Goal: Task Accomplishment & Management: Complete application form

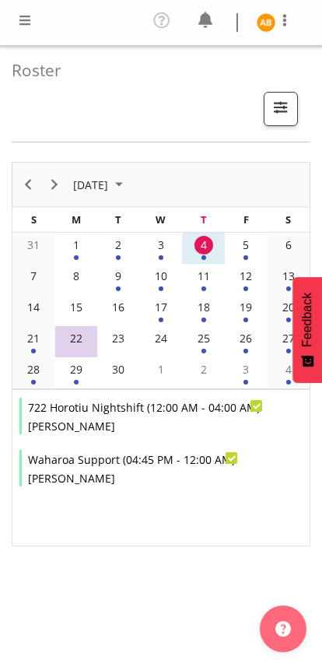
click at [17, 33] on div at bounding box center [25, 22] width 19 height 23
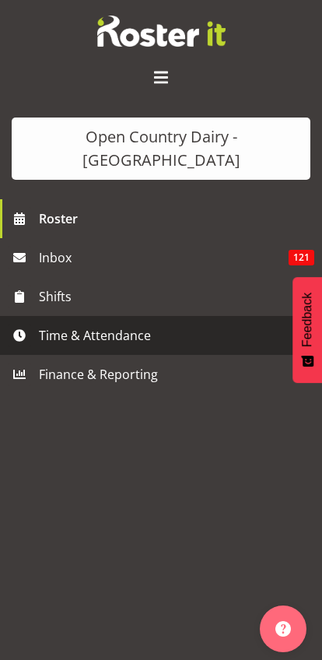
click at [53, 324] on span "Time & Attendance" at bounding box center [165, 335] width 252 height 23
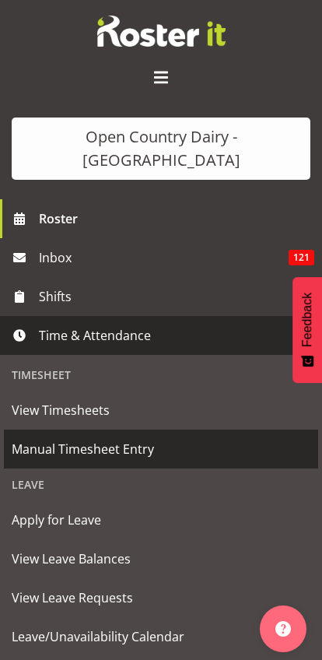
click at [19, 437] on span "Manual Timesheet Entry" at bounding box center [161, 448] width 299 height 23
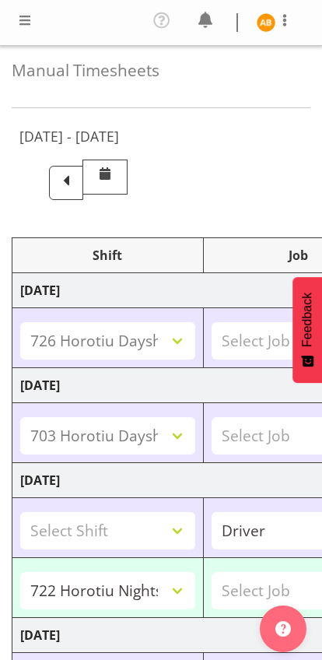
select select "78954"
select select "78930"
select select "78982"
select select "81330"
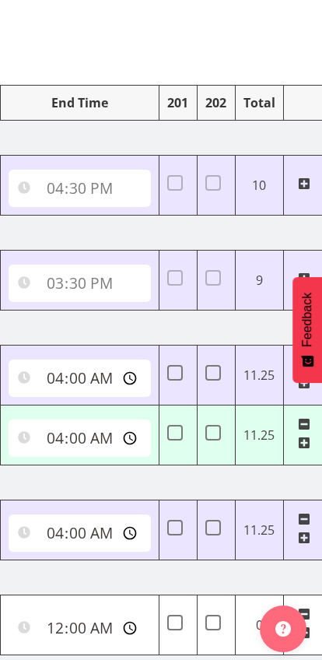
scroll to position [0, 660]
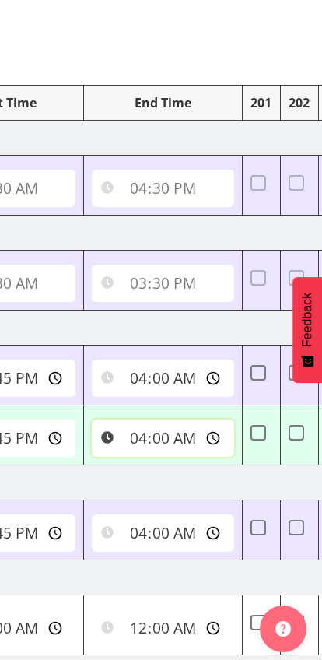
click at [125, 440] on input "04:00:00" at bounding box center [163, 437] width 142 height 37
type input "01:30:00"
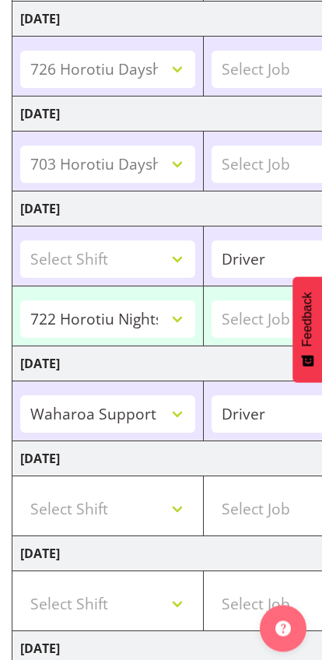
scroll to position [441, 0]
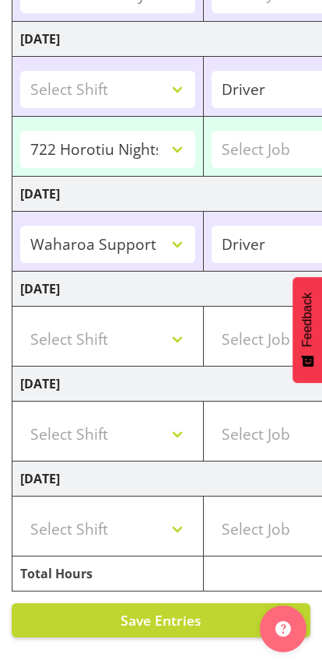
click at [176, 618] on span "Save Entries" at bounding box center [161, 620] width 81 height 19
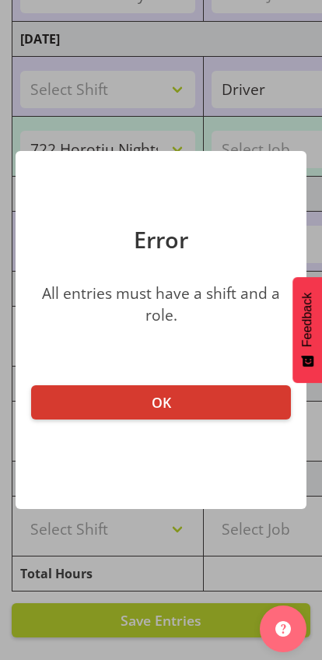
click at [229, 398] on button "OK" at bounding box center [161, 402] width 260 height 34
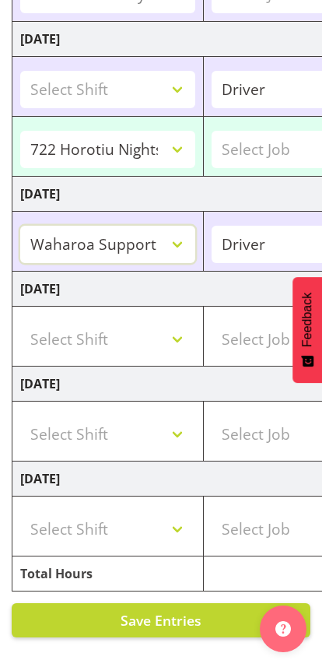
click at [195, 233] on select "701 Horotiu Dayshift 701 Horotiu Nightshift 702 Waharoa Dayshift 702 Waharoa Ni…" at bounding box center [107, 244] width 175 height 37
click at [195, 243] on select "701 Horotiu Dayshift 701 Horotiu Nightshift 702 Waharoa Dayshift 702 Waharoa Ni…" at bounding box center [107, 244] width 175 height 37
click at [195, 230] on select "701 Horotiu Dayshift 701 Horotiu Nightshift 702 Waharoa Dayshift 702 Waharoa Ni…" at bounding box center [107, 244] width 175 height 37
select select "78982"
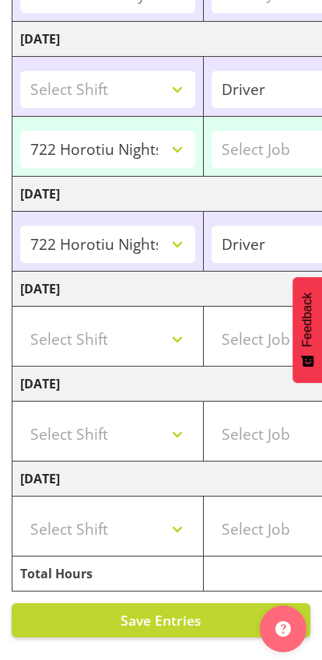
click at [195, 236] on select "701 Horotiu Dayshift 701 Horotiu Nightshift 702 Waharoa Dayshift 702 Waharoa Ni…" at bounding box center [107, 244] width 175 height 37
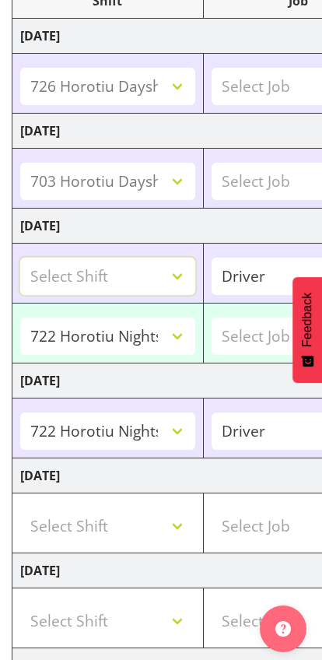
click at [195, 266] on select "Select Shift 701 Horotiu Dayshift 701 Horotiu Nightshift 702 Waharoa Dayshift 7…" at bounding box center [107, 276] width 175 height 37
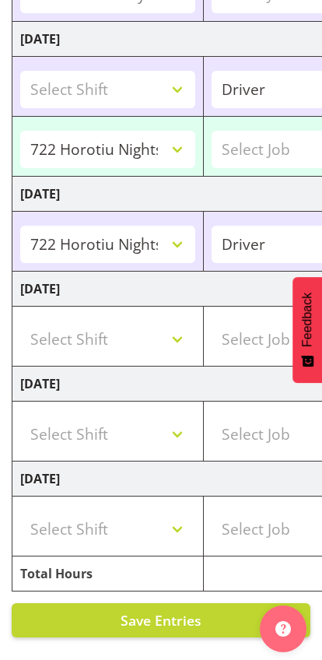
scroll to position [0, -1]
click at [191, 618] on span "Save Entries" at bounding box center [161, 620] width 81 height 19
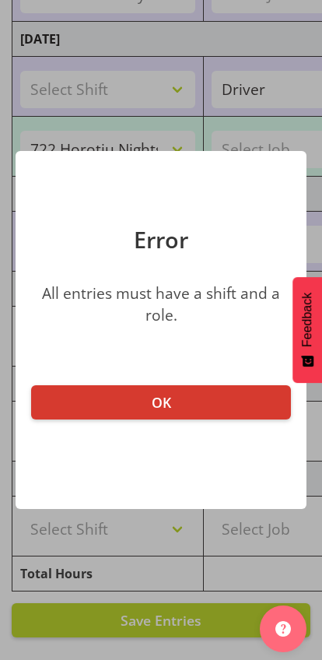
click at [231, 401] on button "OK" at bounding box center [161, 402] width 260 height 34
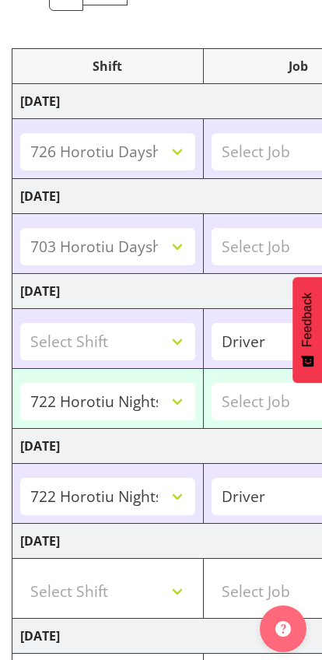
scroll to position [188, 0]
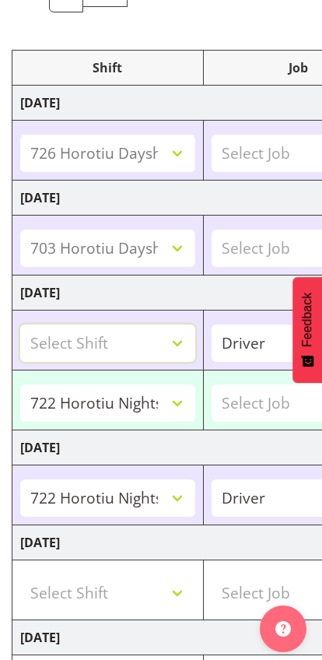
click at [195, 328] on select "Select Shift 701 Horotiu Dayshift 701 Horotiu Nightshift 702 Waharoa Dayshift 7…" at bounding box center [107, 342] width 175 height 37
select select "78982"
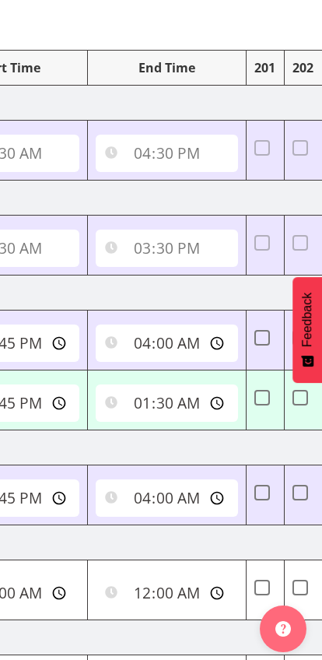
scroll to position [0, 652]
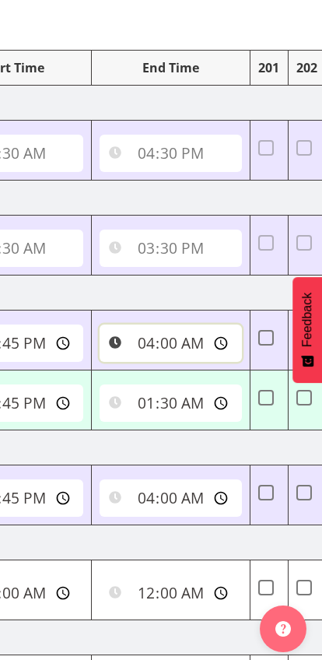
click at [137, 337] on input "04:00:00" at bounding box center [171, 342] width 142 height 37
type input "01:30:00"
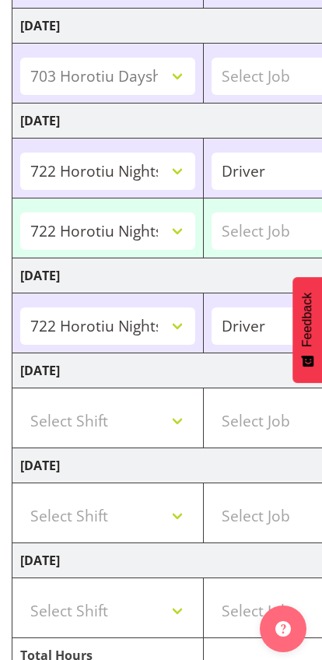
scroll to position [441, 0]
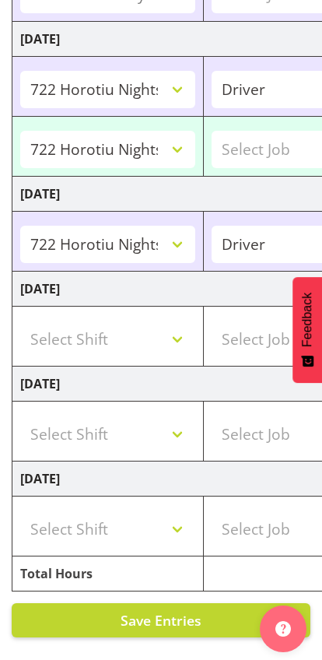
click at [170, 621] on span "Save Entries" at bounding box center [161, 620] width 81 height 19
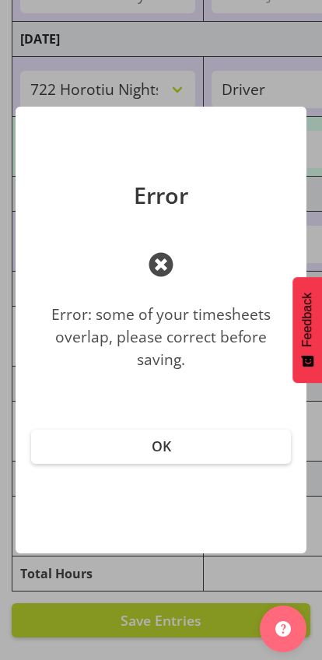
click at [223, 433] on button "OK" at bounding box center [161, 447] width 260 height 34
